Goal: Transaction & Acquisition: Book appointment/travel/reservation

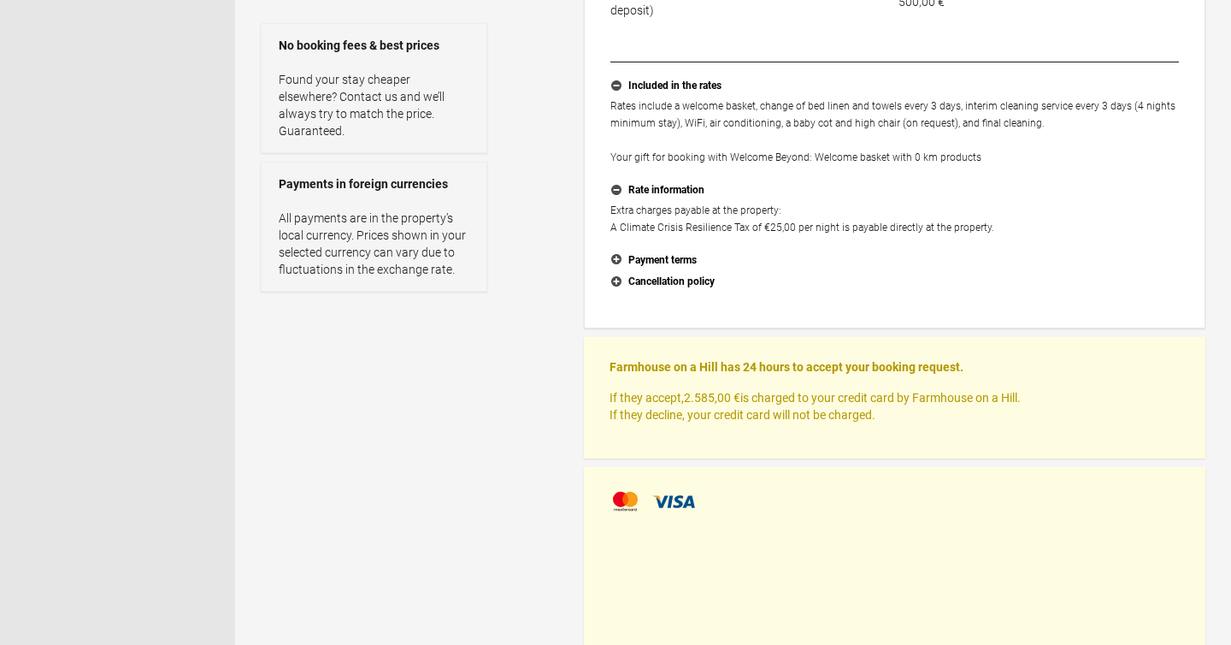
scroll to position [407, 0]
click at [683, 256] on button "Payment terms" at bounding box center [894, 259] width 569 height 22
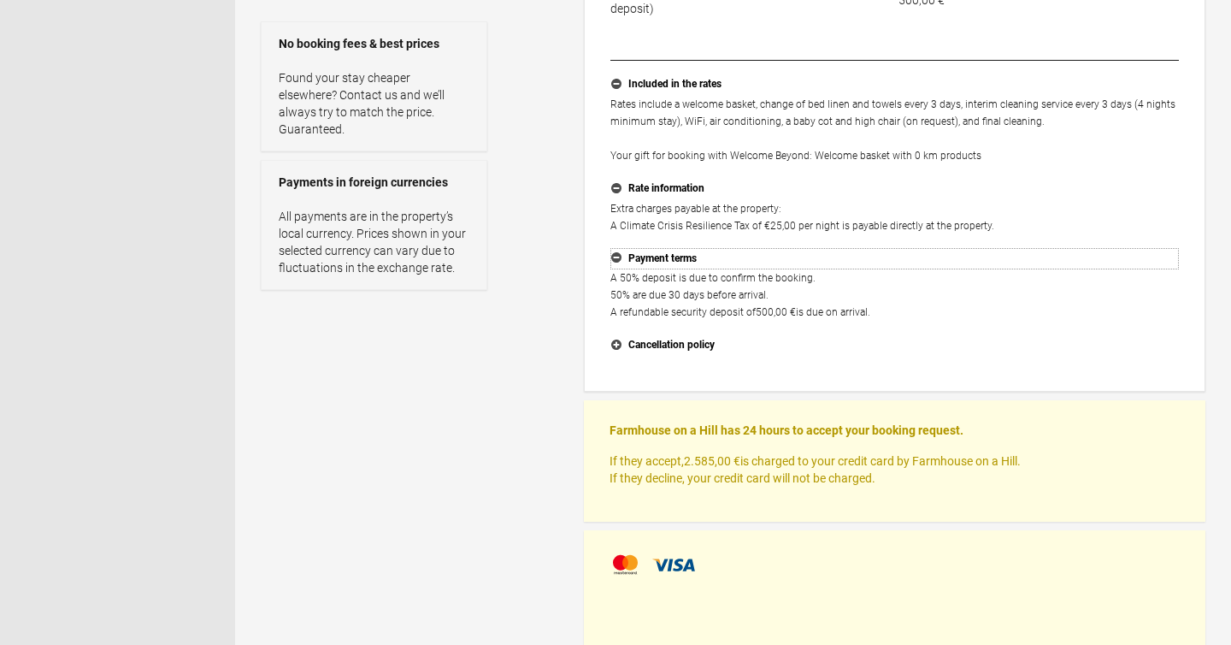
click at [683, 256] on button "Payment terms" at bounding box center [894, 259] width 569 height 22
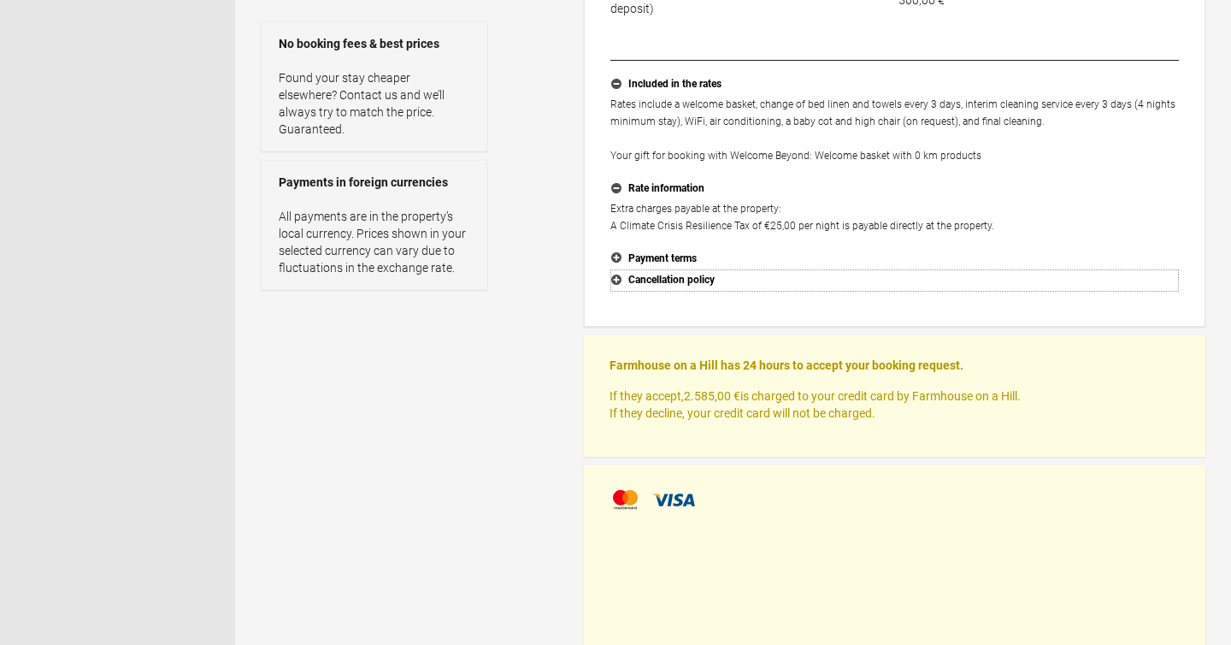
click at [675, 283] on button "Cancellation policy" at bounding box center [894, 280] width 569 height 22
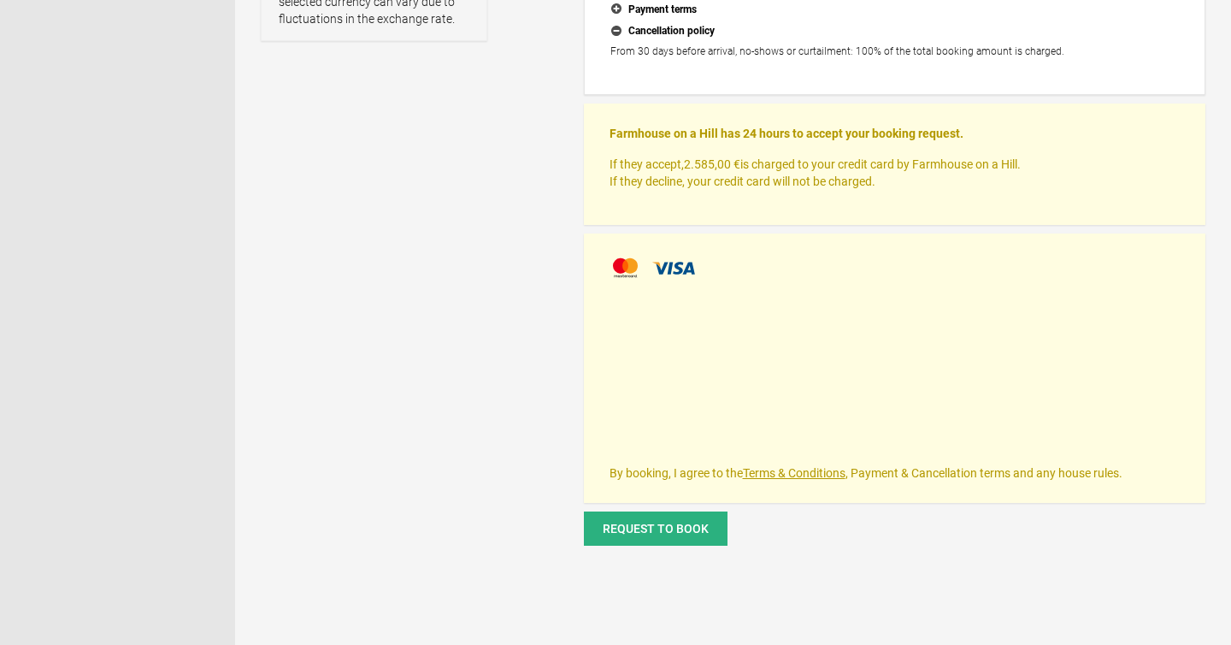
scroll to position [657, 0]
click at [725, 271] on div at bounding box center [895, 267] width 570 height 26
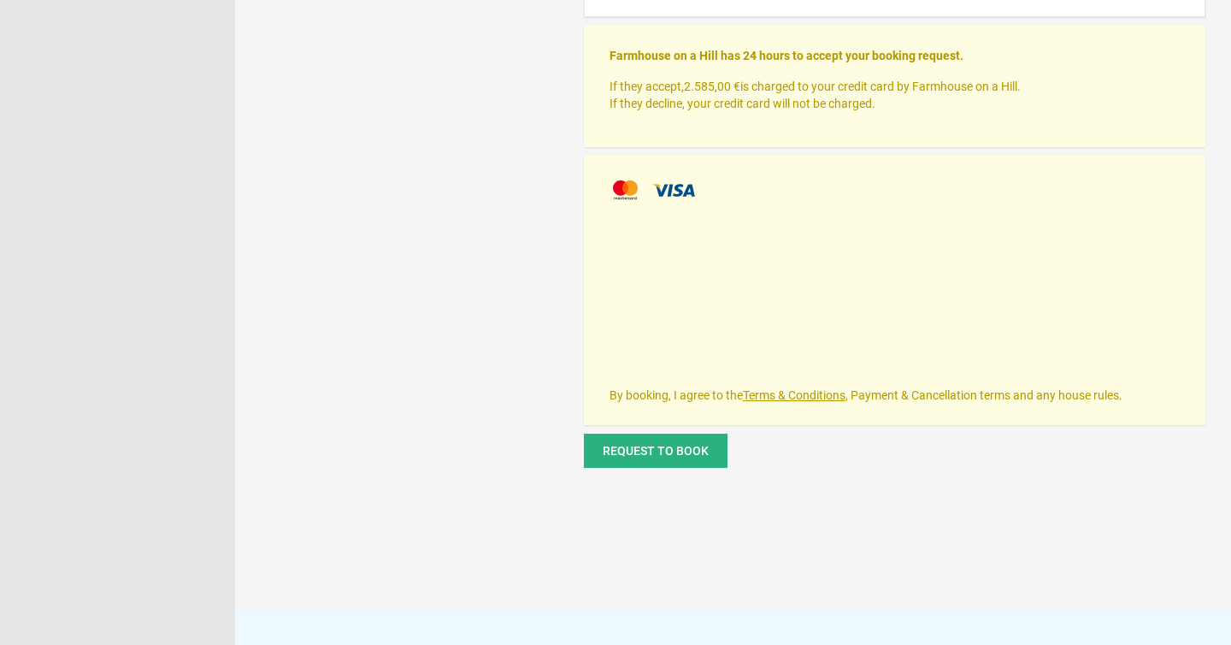
scroll to position [722, 0]
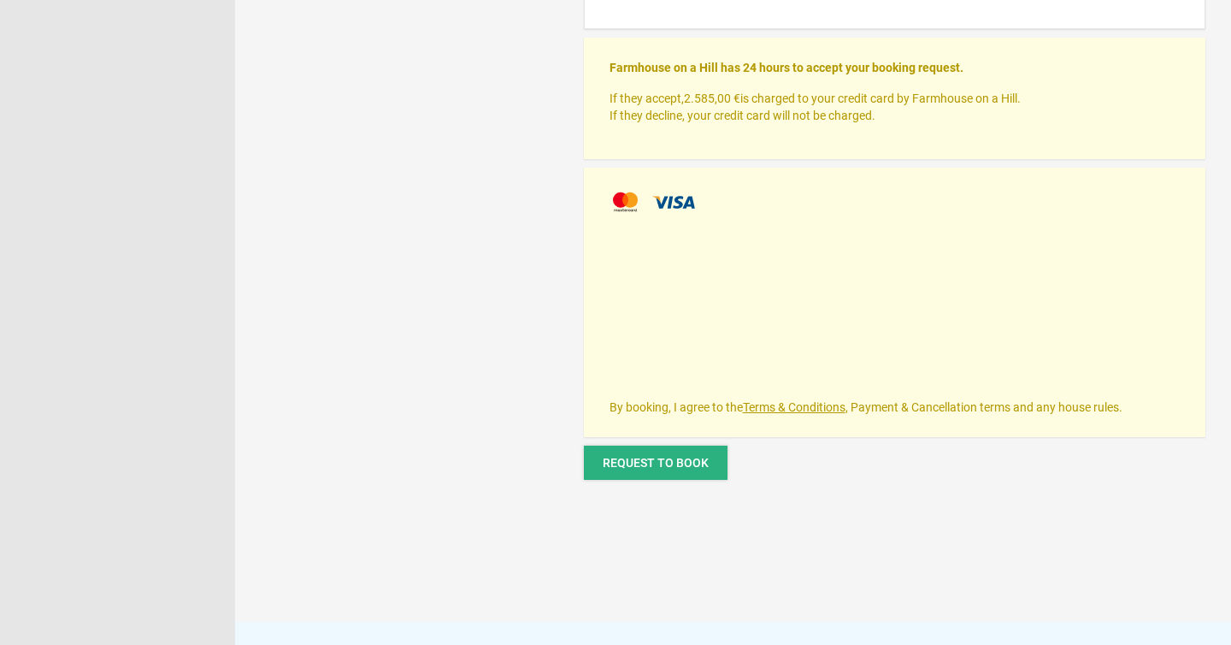
click at [680, 470] on button "Request to book" at bounding box center [656, 462] width 144 height 34
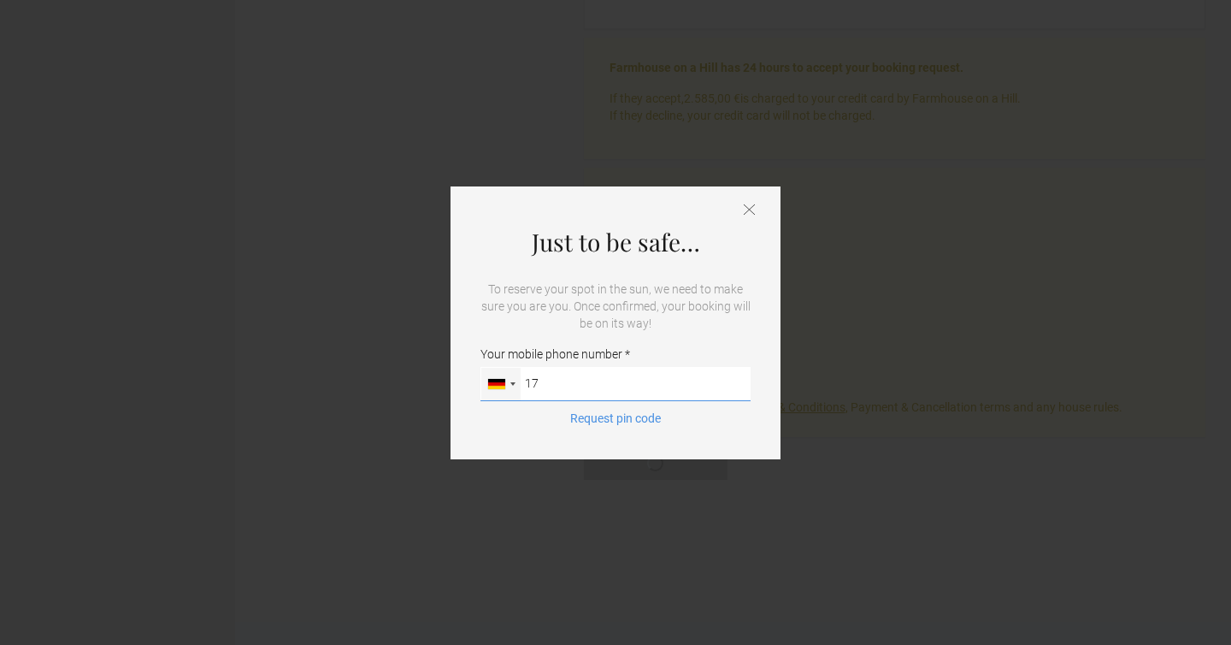
type input "1"
type input "01737322650"
click at [626, 417] on button "Request pin code" at bounding box center [615, 418] width 111 height 17
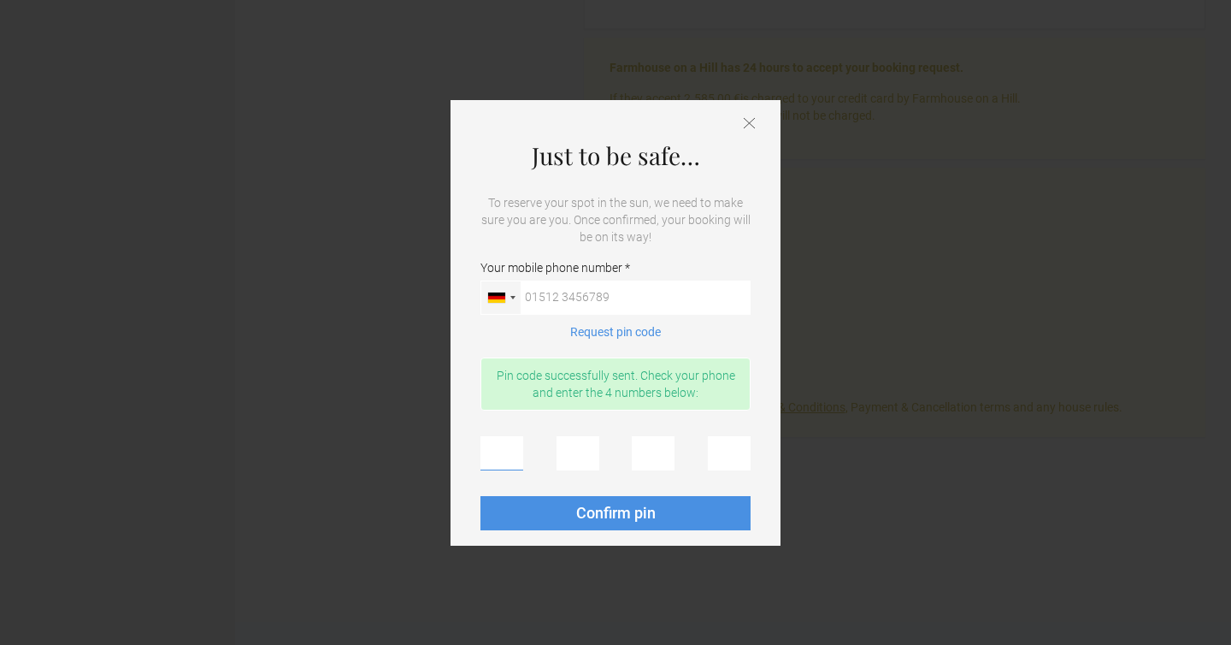
click at [515, 457] on input "text" at bounding box center [501, 453] width 43 height 34
type input "3"
type input "1"
type input "6"
type input "4"
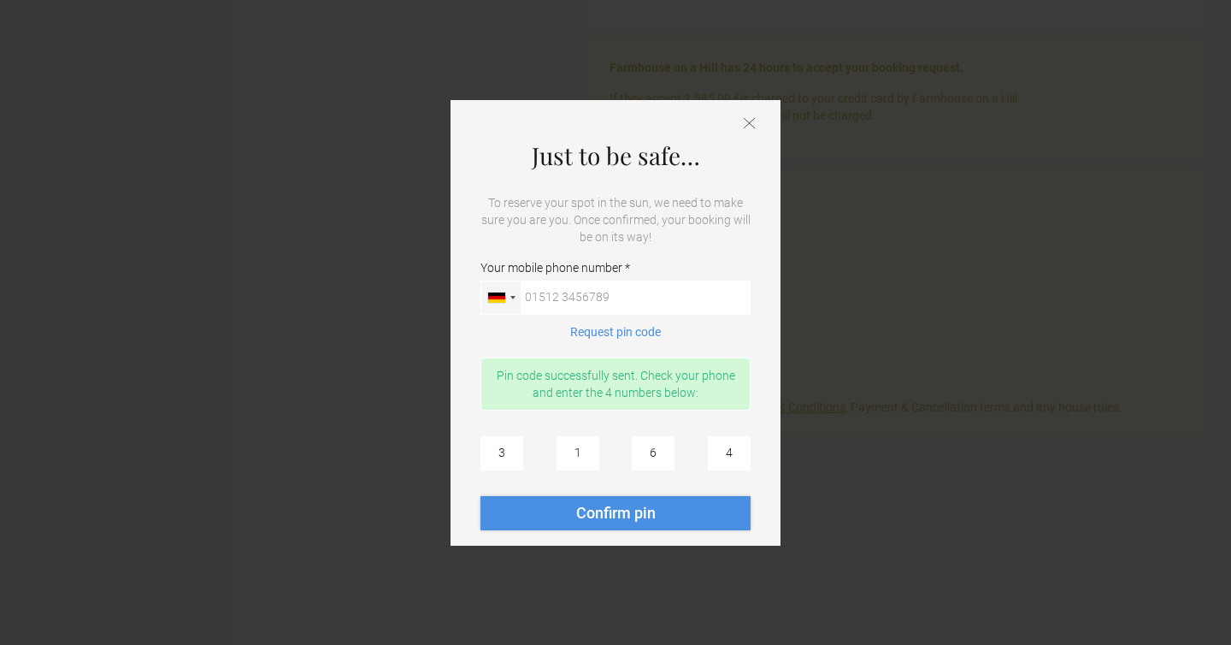
click at [638, 526] on button "Confirm pin" at bounding box center [615, 513] width 270 height 34
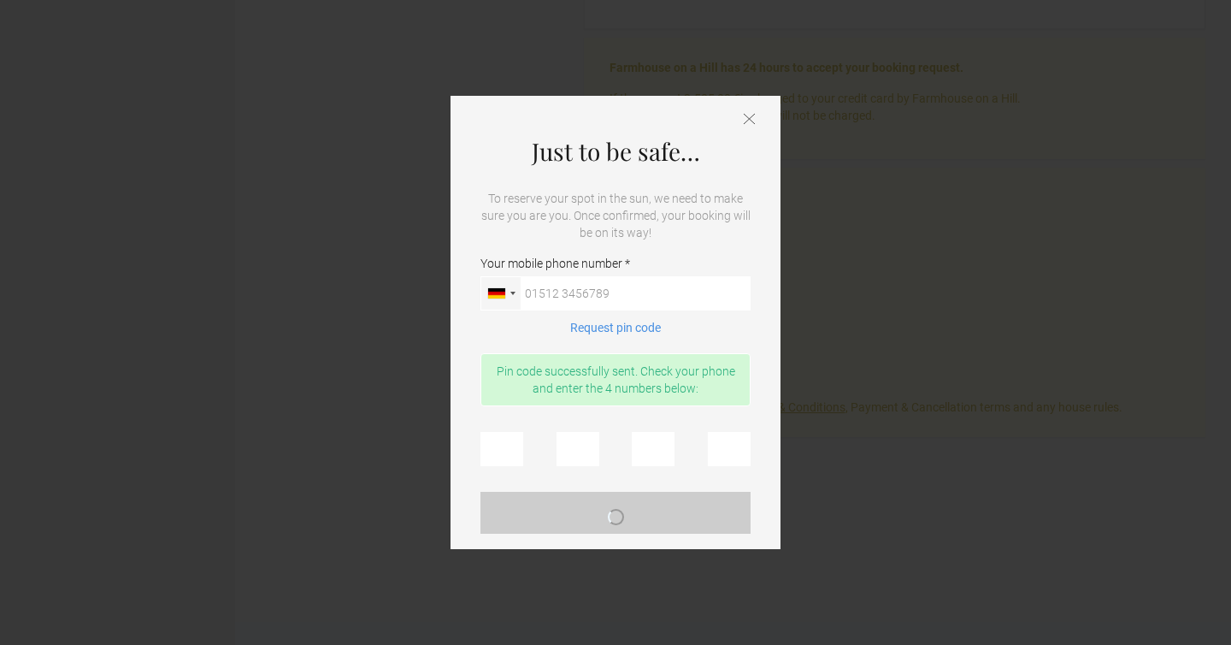
scroll to position [0, 0]
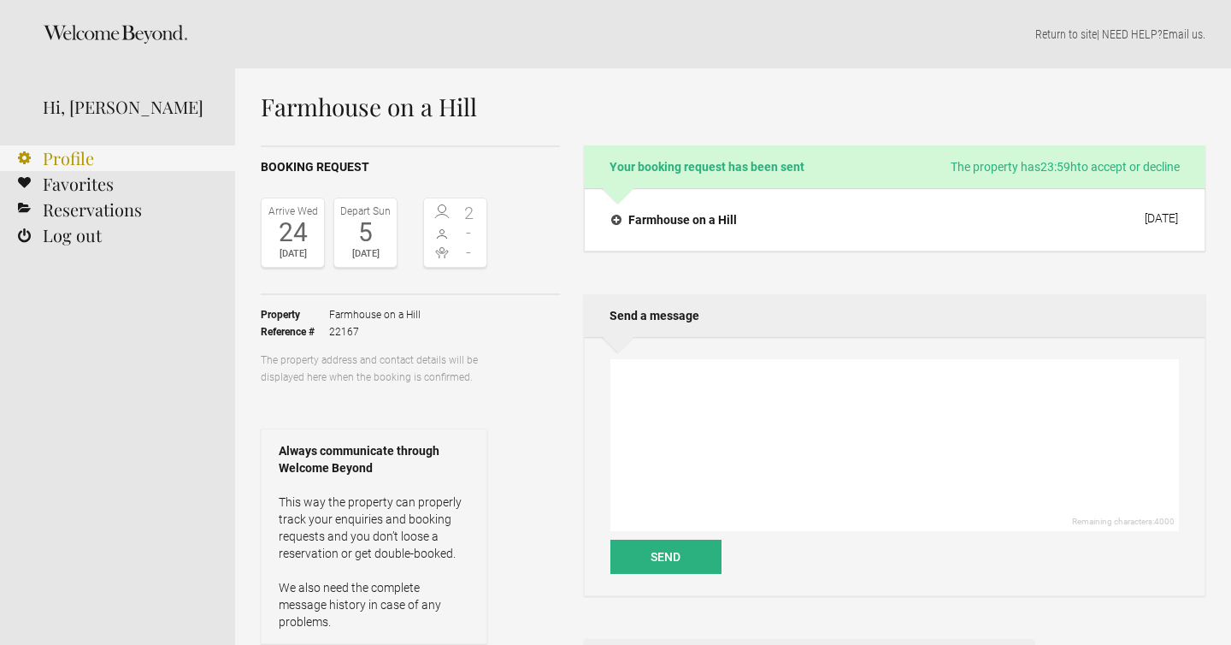
click at [110, 165] on link "Profile" at bounding box center [117, 158] width 235 height 26
click at [105, 107] on div "Hi, [PERSON_NAME]" at bounding box center [126, 107] width 167 height 26
click at [120, 34] on icon at bounding box center [115, 34] width 144 height 19
